Goal: Manage account settings

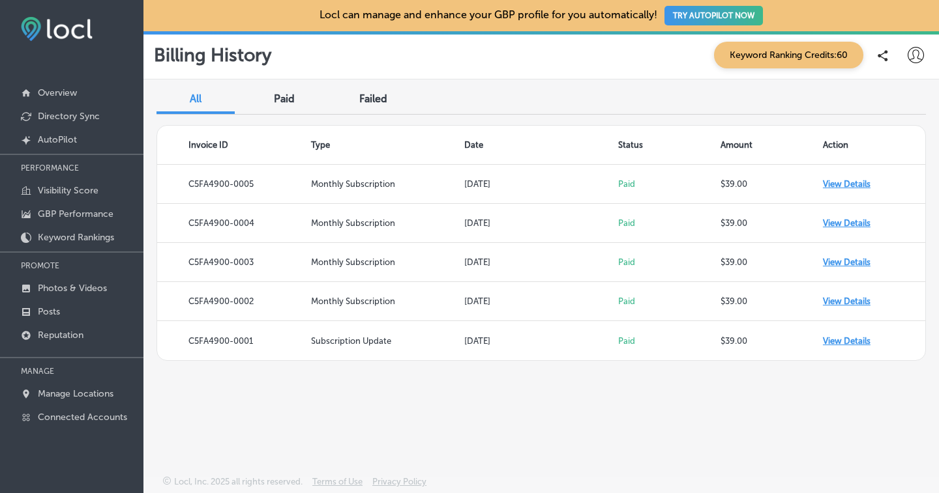
click at [913, 56] on icon at bounding box center [915, 55] width 16 height 16
click at [888, 97] on p "My Account" at bounding box center [881, 102] width 59 height 16
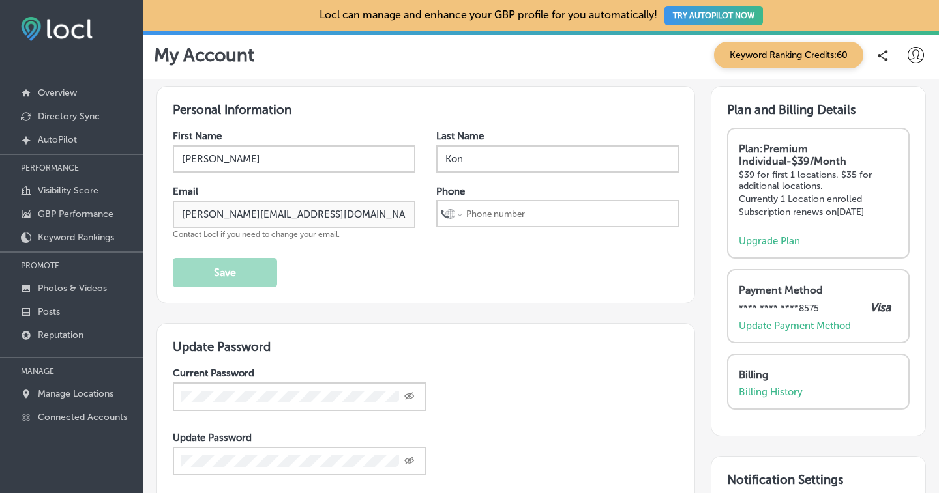
drag, startPoint x: 734, startPoint y: 209, endPoint x: 812, endPoint y: 211, distance: 77.6
click at [812, 211] on p "Subscription renews on [DATE]" at bounding box center [818, 212] width 159 height 11
drag, startPoint x: 816, startPoint y: 211, endPoint x: 788, endPoint y: 211, distance: 28.0
click at [815, 211] on p "Subscription renews on [DATE]" at bounding box center [818, 212] width 159 height 11
drag, startPoint x: 733, startPoint y: 209, endPoint x: 890, endPoint y: 209, distance: 157.1
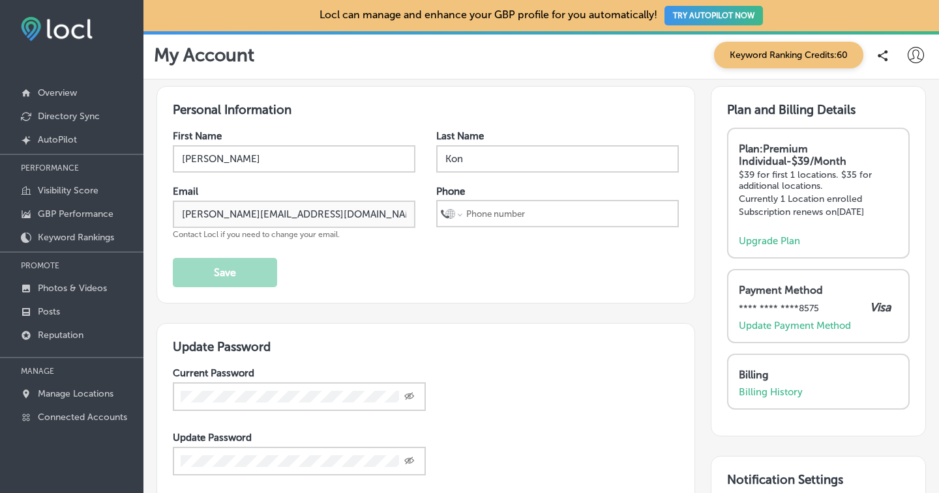
click at [890, 209] on div "Plan: Premium Individual - $39/Month $39 for first 1 locations. $35 for additio…" at bounding box center [818, 193] width 183 height 131
copy p "Subscription renews on [DATE]"
